Goal: Task Accomplishment & Management: Use online tool/utility

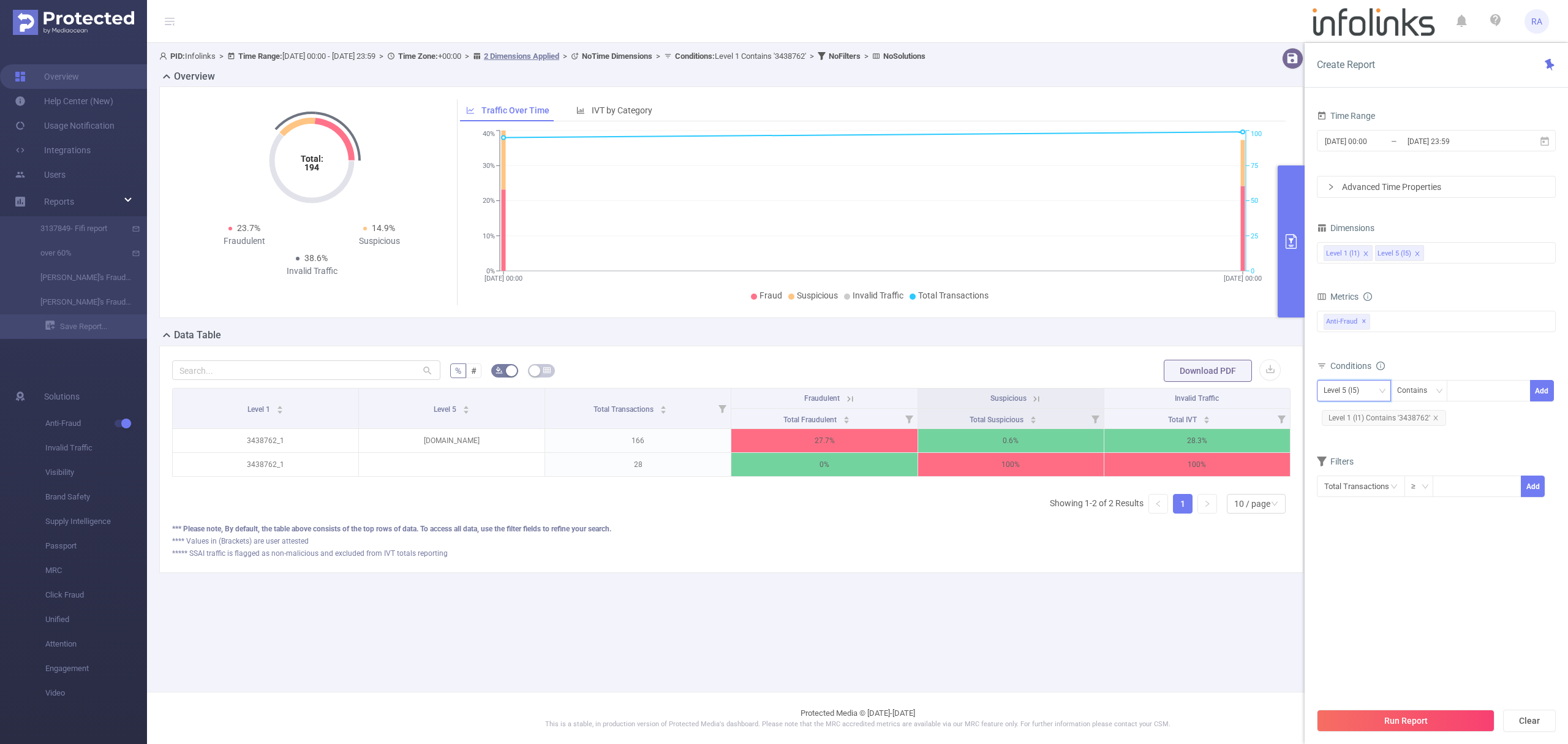
click at [1366, 396] on div "Level 5 (l5)" at bounding box center [1346, 391] width 44 height 20
click at [1355, 412] on li "Level 1 (l1)" at bounding box center [1354, 418] width 74 height 20
click at [1429, 420] on span "Level 1 (l1) Contains '3438762'" at bounding box center [1384, 418] width 125 height 16
click at [1435, 418] on icon "icon: close" at bounding box center [1435, 417] width 4 height 4
click at [1467, 402] on div at bounding box center [1488, 391] width 84 height 22
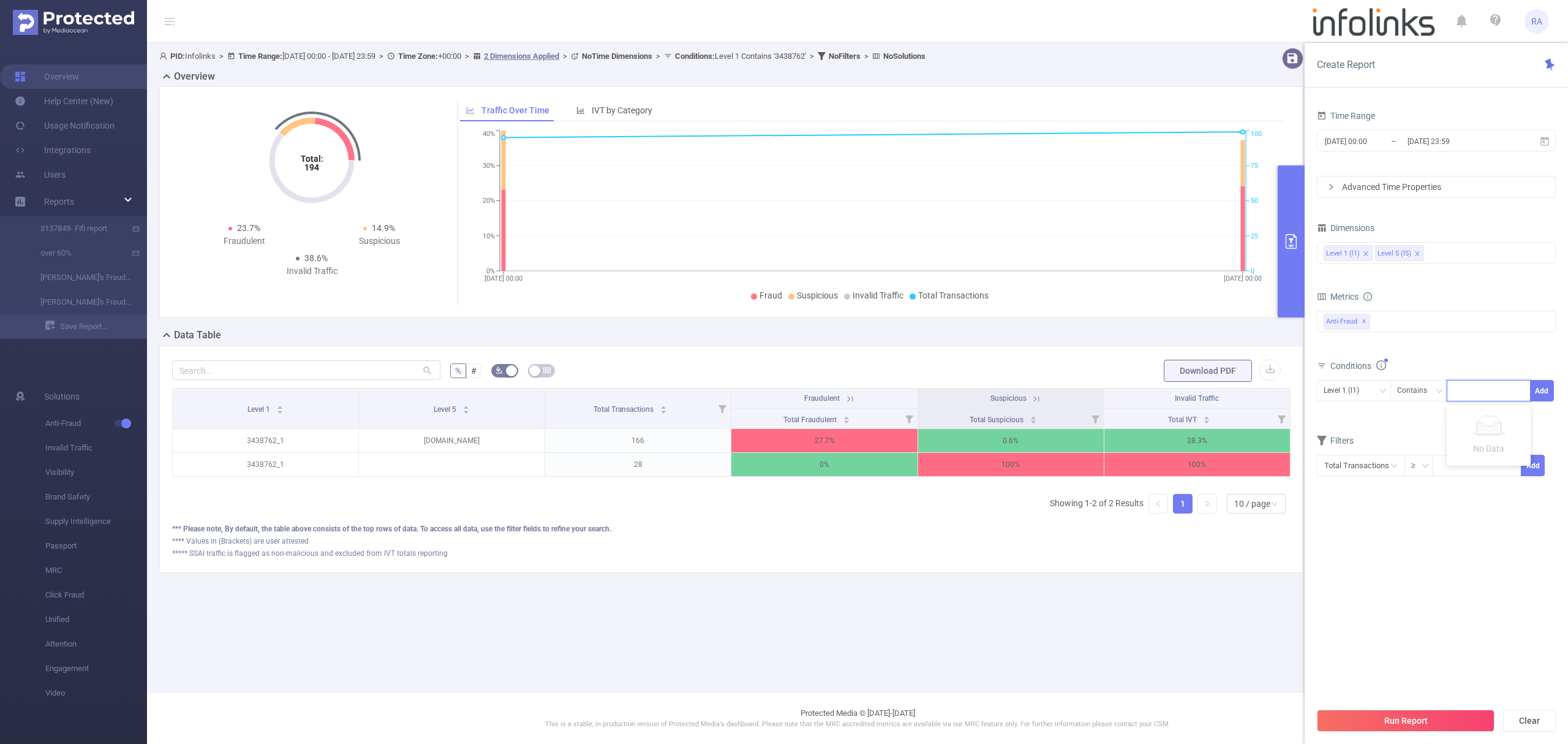
paste input "3306481"
type input "3306481"
click at [1530, 393] on button "Add" at bounding box center [1541, 391] width 24 height 22
click at [1551, 394] on button "Add" at bounding box center [1541, 391] width 24 height 22
drag, startPoint x: 1423, startPoint y: 699, endPoint x: 1421, endPoint y: 457, distance: 242.0
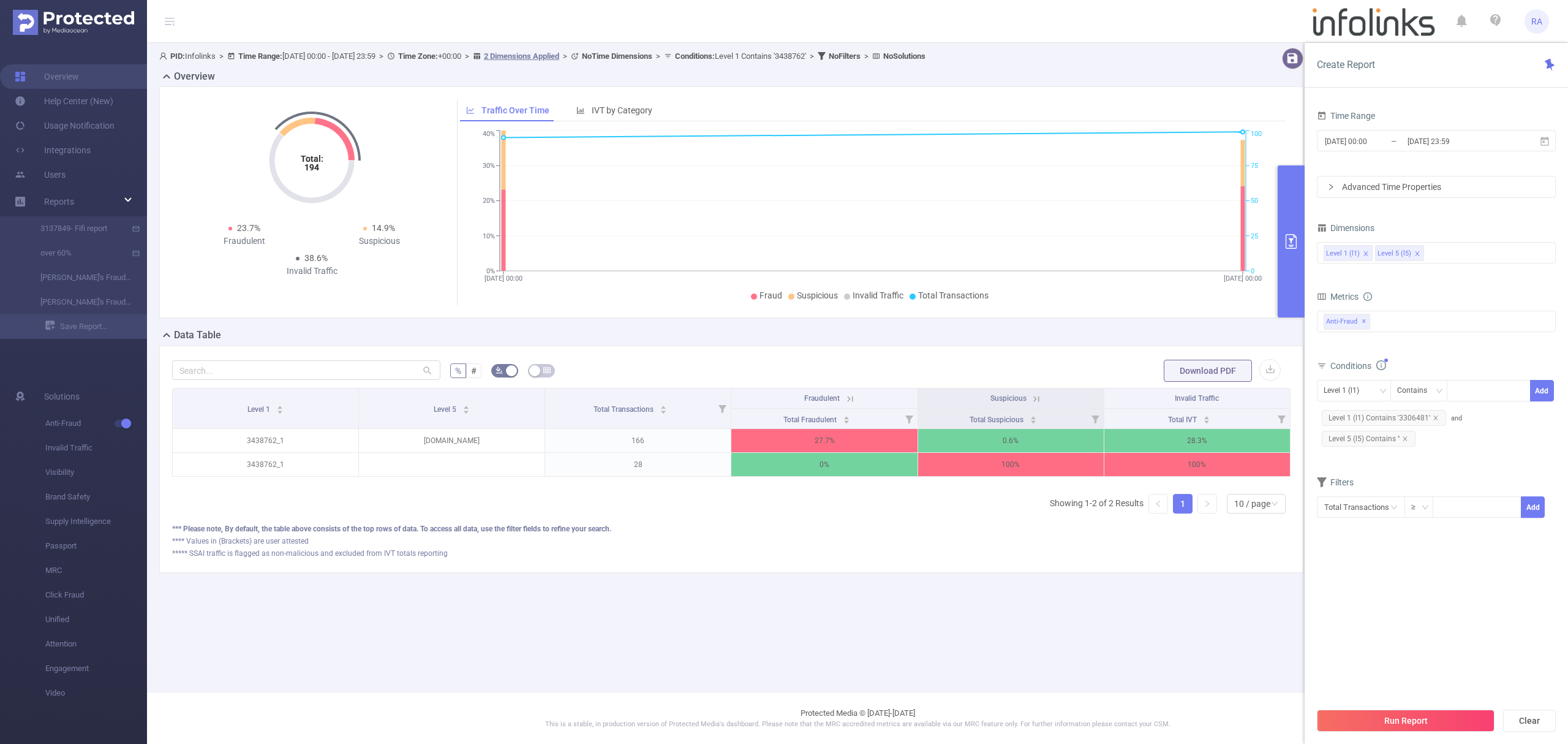
click at [1419, 497] on div "Create Report Time Range [DATE] 00:00 _ [DATE] 23:59 Advanced Time Properties D…" at bounding box center [1436, 394] width 263 height 701
click at [1406, 440] on icon "icon: close" at bounding box center [1405, 439] width 6 height 6
click at [1400, 713] on button "Run Report" at bounding box center [1406, 721] width 178 height 22
